Goal: Transaction & Acquisition: Purchase product/service

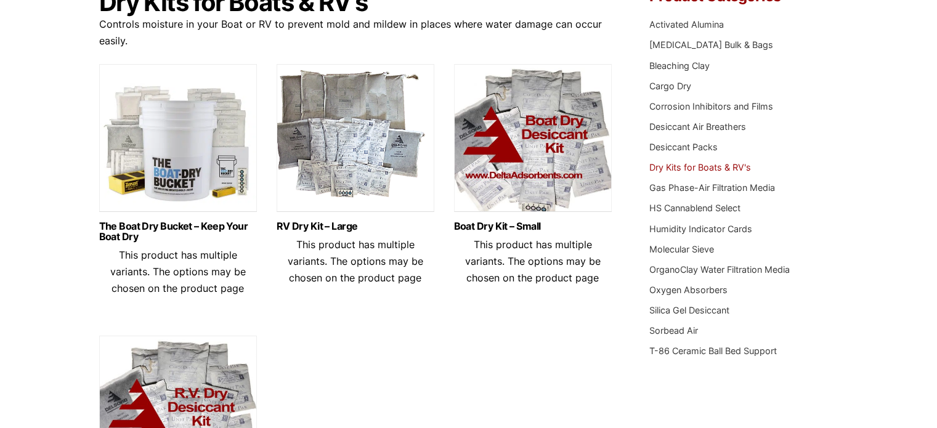
scroll to position [123, 0]
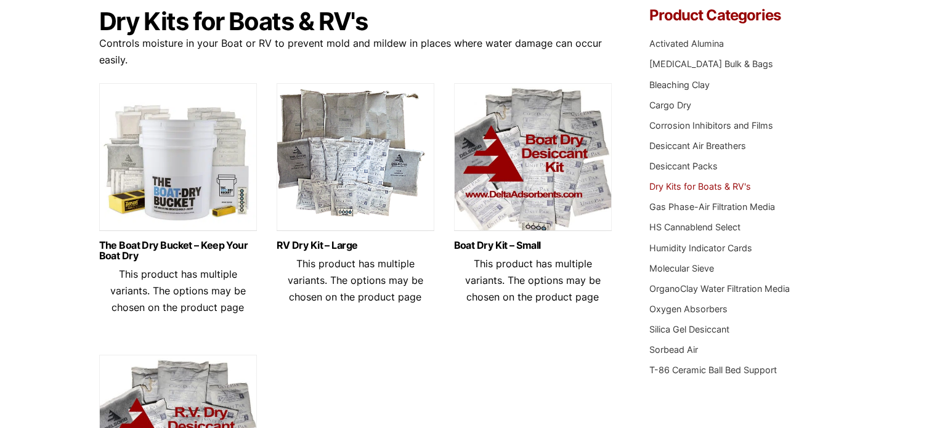
click at [365, 176] on img at bounding box center [356, 160] width 158 height 154
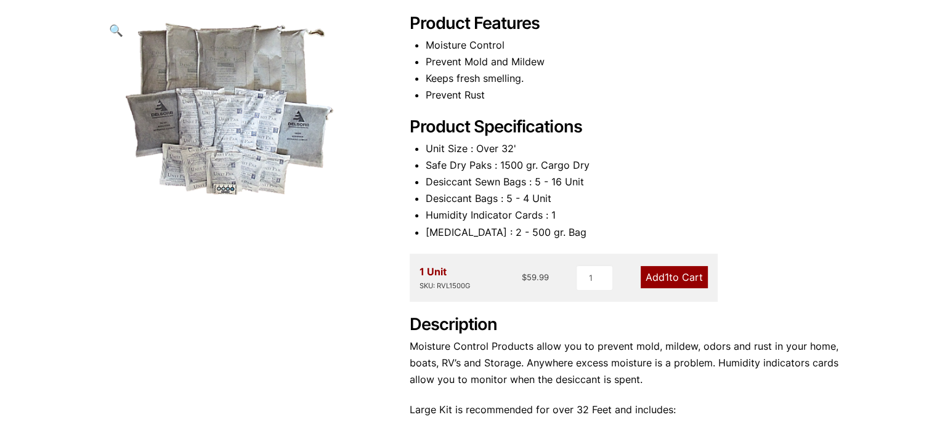
scroll to position [52, 0]
